Goal: Navigation & Orientation: Find specific page/section

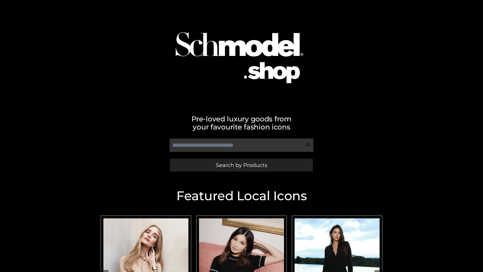
click at [241, 165] on span "Search by Products" at bounding box center [241, 164] width 51 height 5
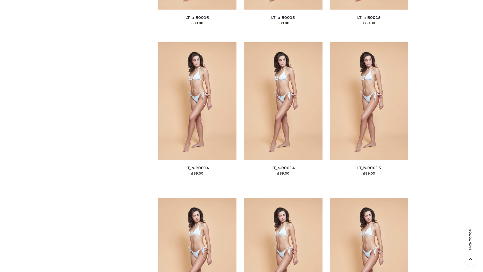
scroll to position [1791, 0]
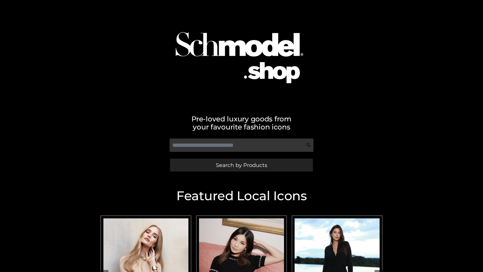
click at [241, 165] on span "Search by Products" at bounding box center [241, 164] width 51 height 5
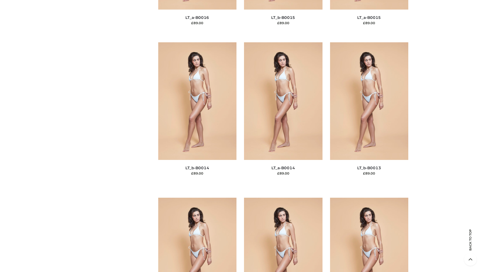
scroll to position [1791, 0]
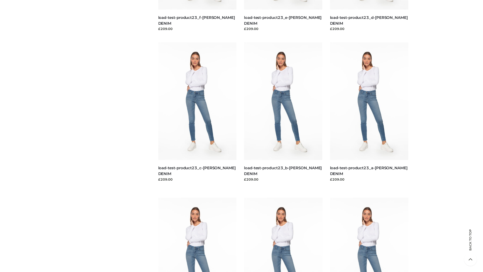
scroll to position [442, 0]
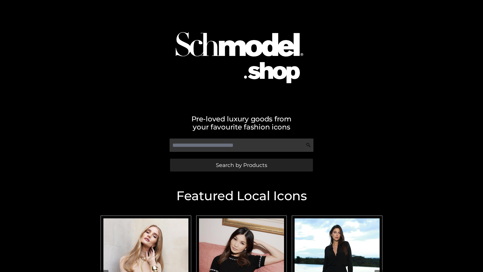
click at [241, 165] on span "Search by Products" at bounding box center [241, 164] width 51 height 5
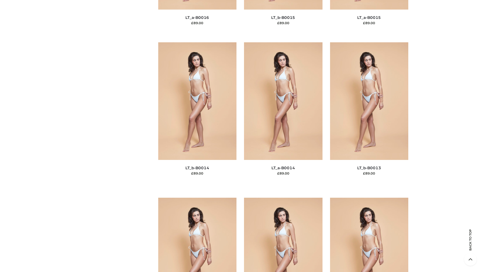
scroll to position [1791, 0]
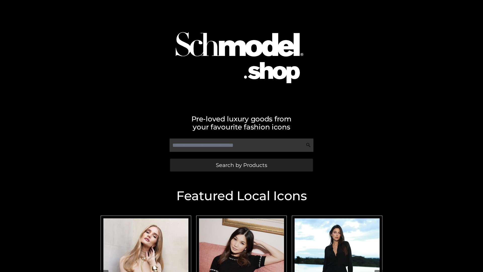
click at [241, 165] on span "Search by Products" at bounding box center [241, 164] width 51 height 5
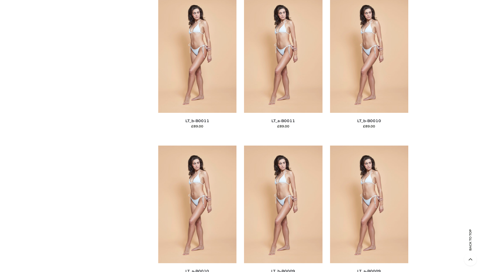
scroll to position [2262, 0]
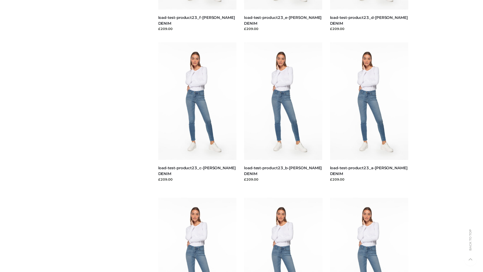
scroll to position [442, 0]
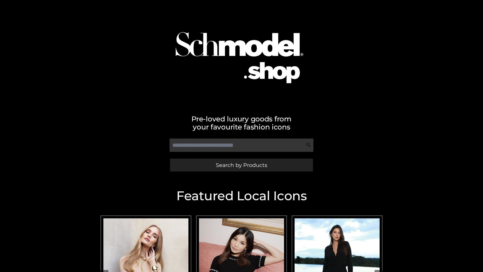
click at [241, 165] on span "Search by Products" at bounding box center [241, 164] width 51 height 5
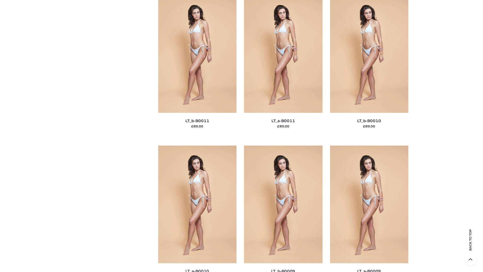
scroll to position [2262, 0]
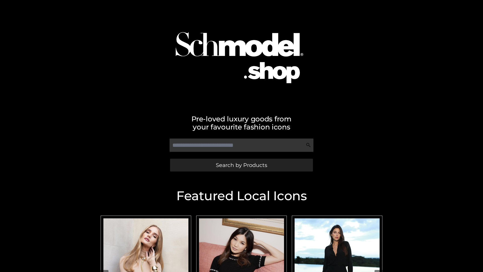
click at [241, 165] on span "Search by Products" at bounding box center [241, 164] width 51 height 5
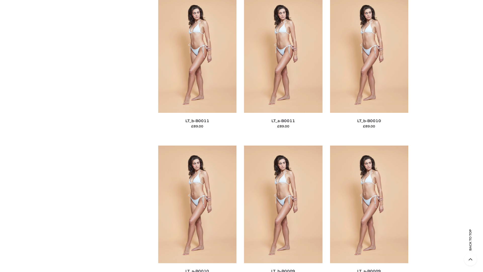
scroll to position [2262, 0]
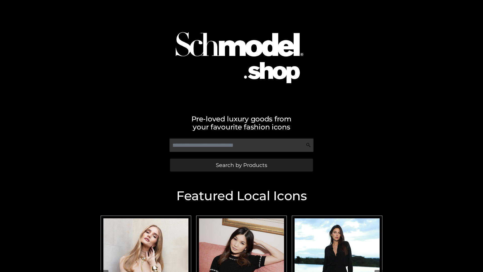
click at [241, 165] on span "Search by Products" at bounding box center [241, 164] width 51 height 5
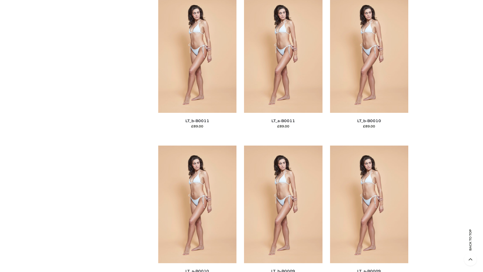
scroll to position [2262, 0]
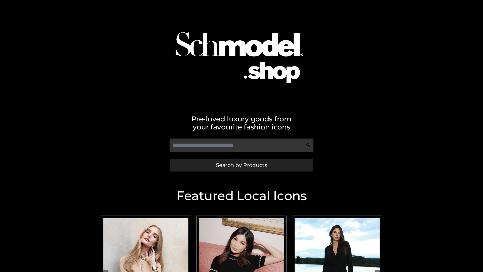
click at [241, 165] on span "Search by Products" at bounding box center [241, 164] width 51 height 5
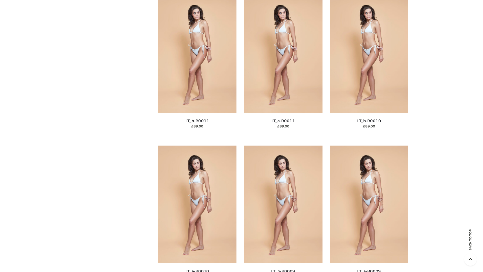
scroll to position [2262, 0]
